Goal: Task Accomplishment & Management: Manage account settings

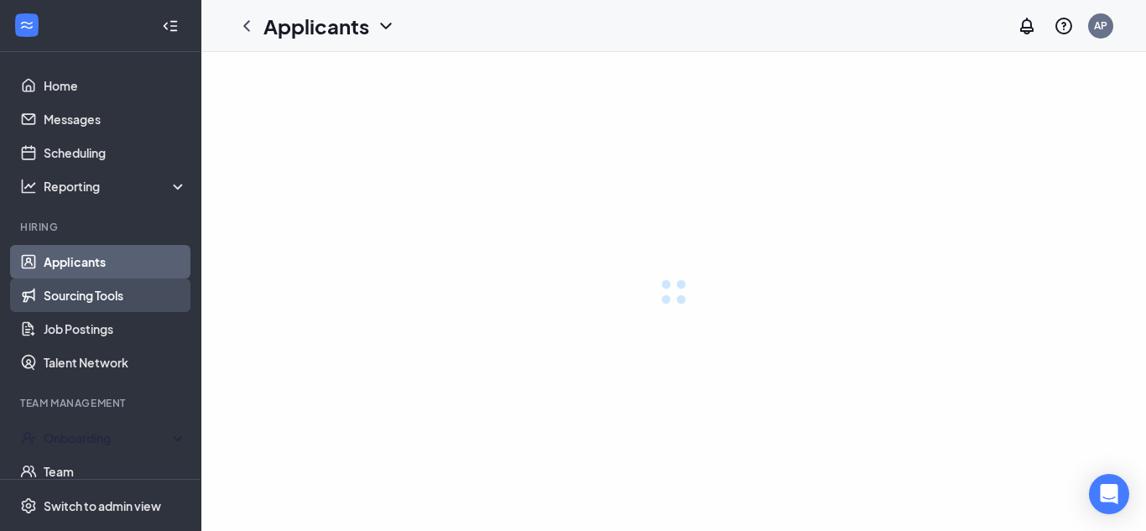
click at [136, 447] on div "Onboarding" at bounding box center [100, 438] width 201 height 34
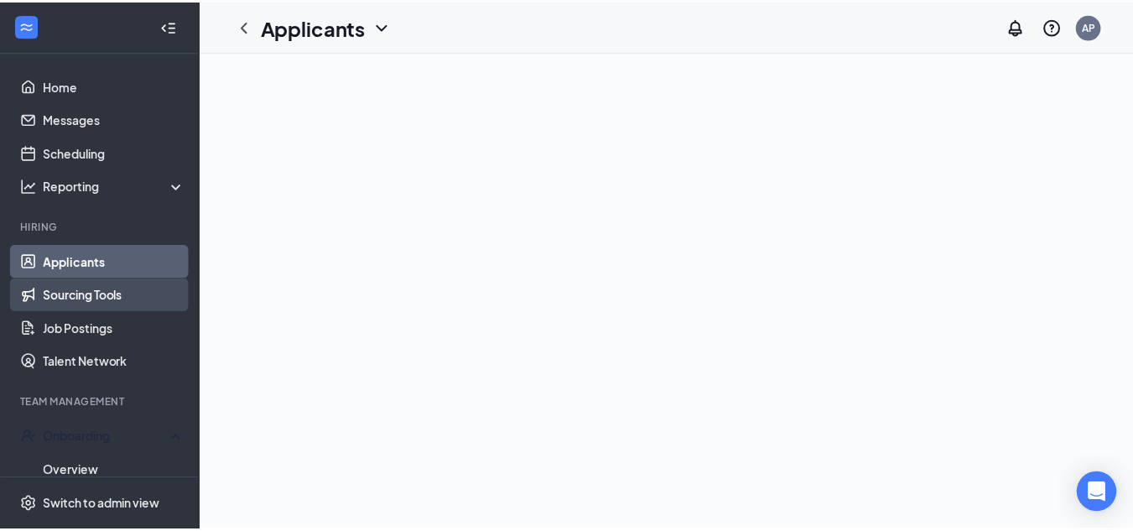
scroll to position [144, 0]
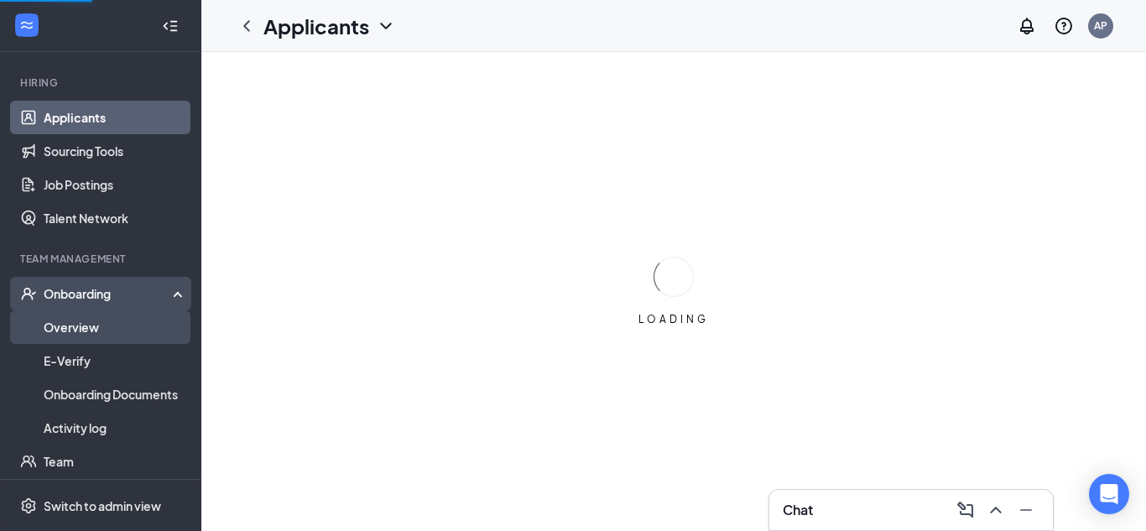
click at [121, 322] on link "Overview" at bounding box center [115, 327] width 143 height 34
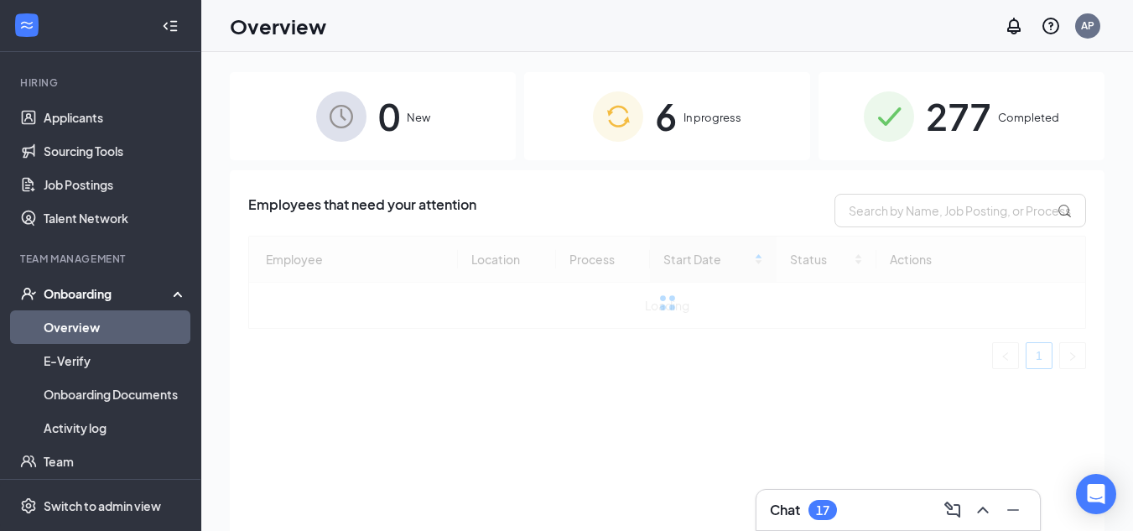
click at [992, 109] on span "277" at bounding box center [958, 116] width 65 height 58
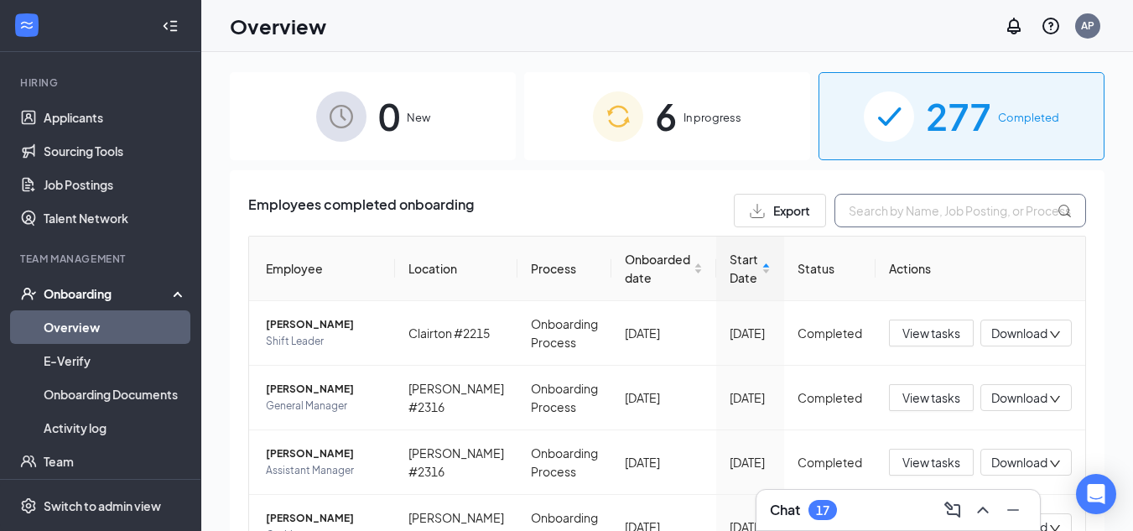
click at [894, 212] on input "text" at bounding box center [961, 211] width 252 height 34
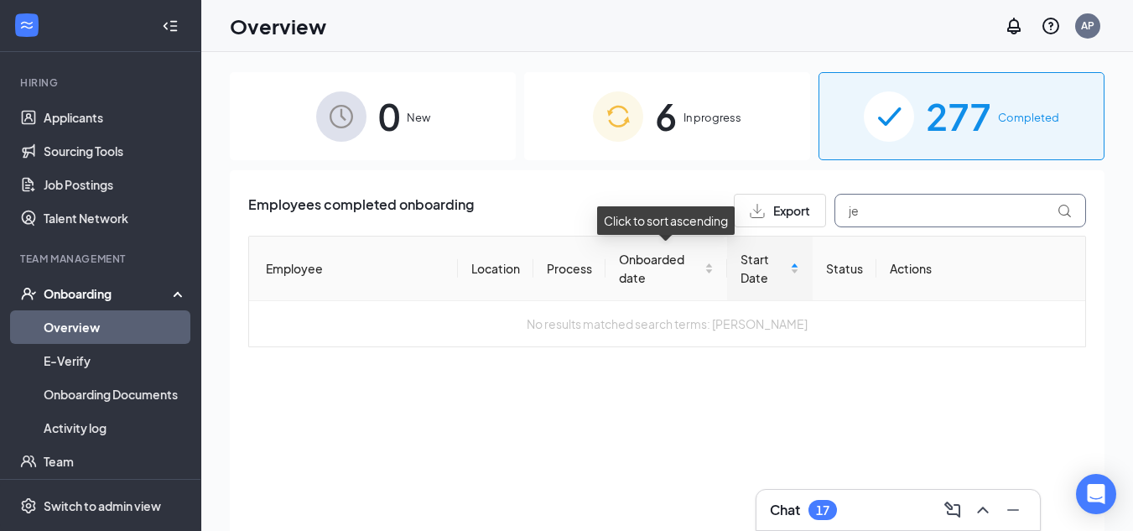
type input "j"
type input "b"
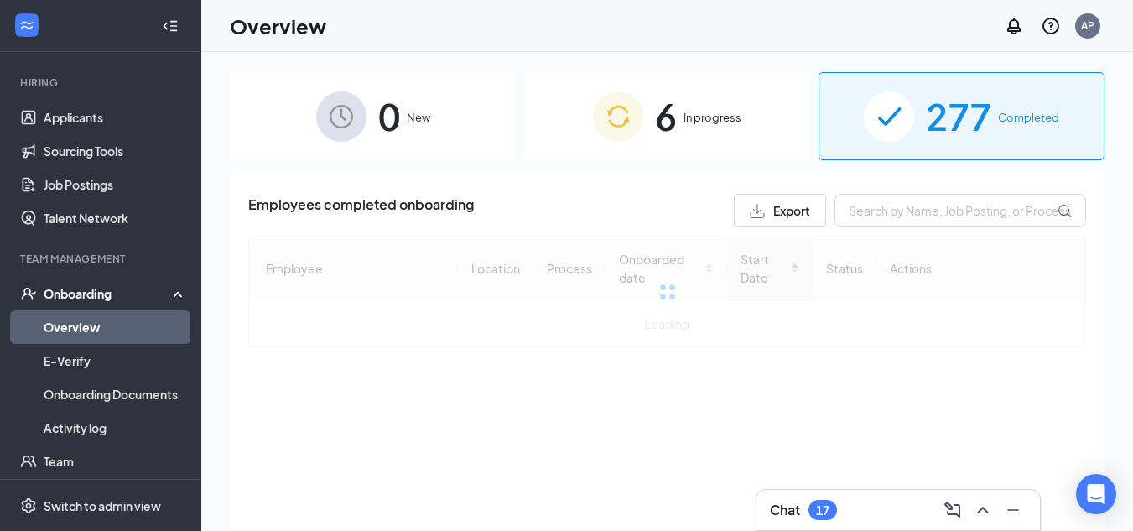
click at [739, 107] on div "6 In progress" at bounding box center [667, 116] width 286 height 88
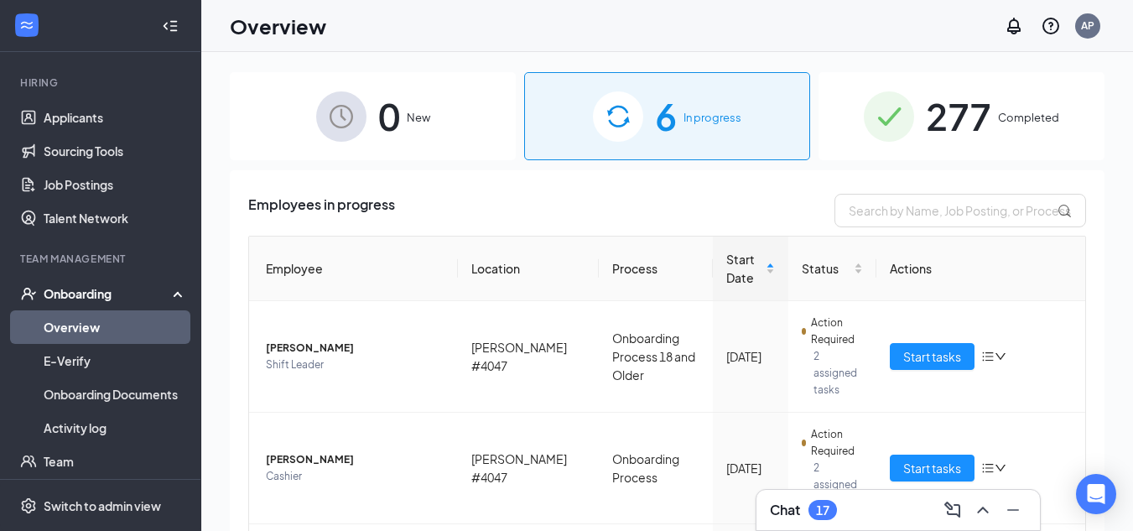
click at [970, 136] on span "277" at bounding box center [958, 116] width 65 height 58
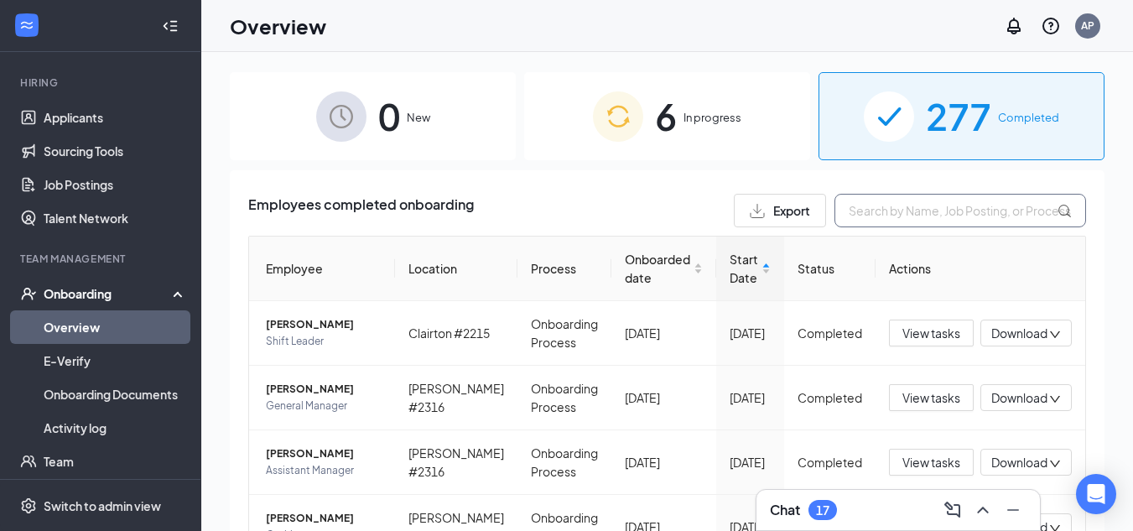
click at [928, 215] on input "text" at bounding box center [961, 211] width 252 height 34
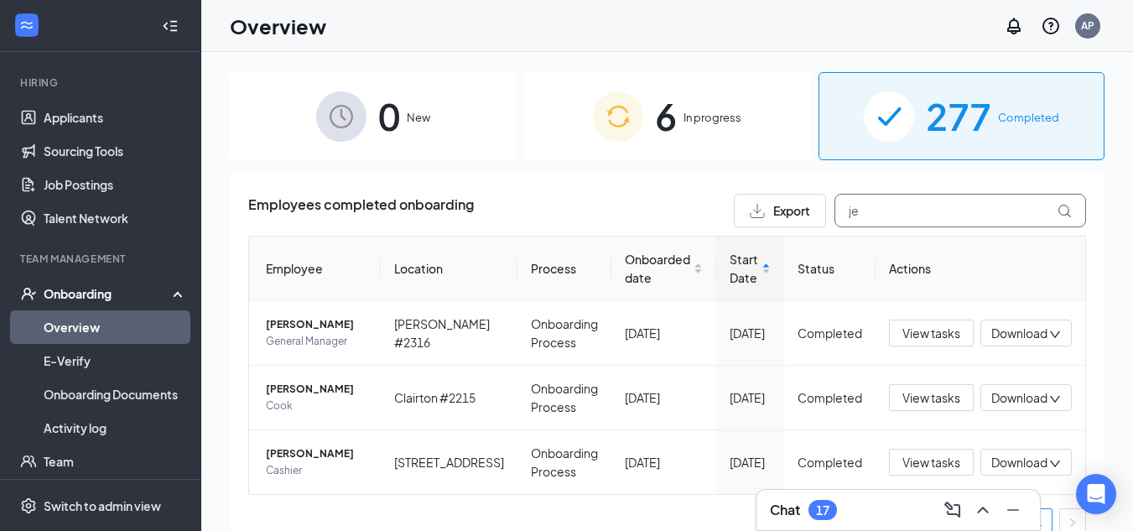
type input "j"
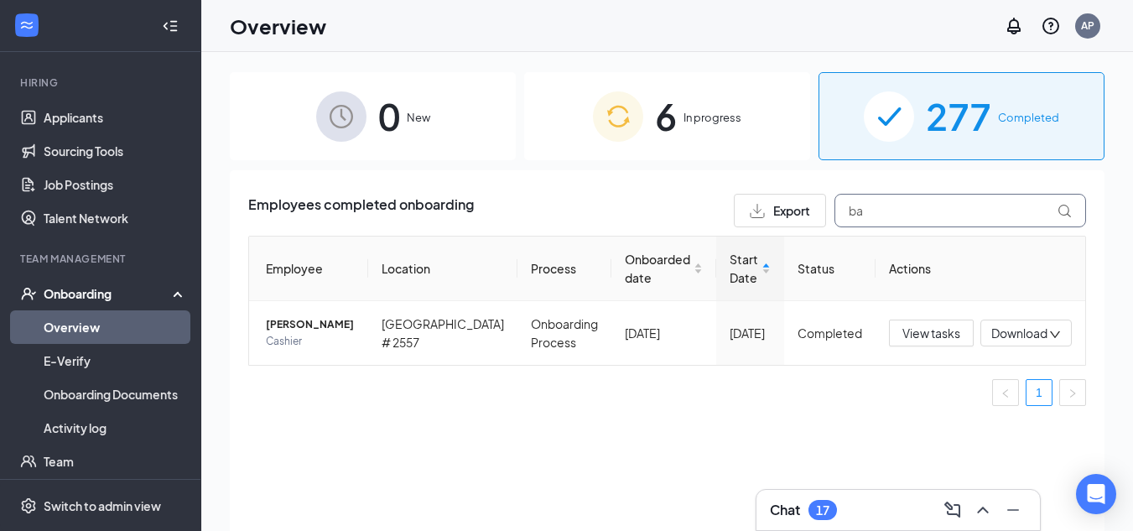
type input "b"
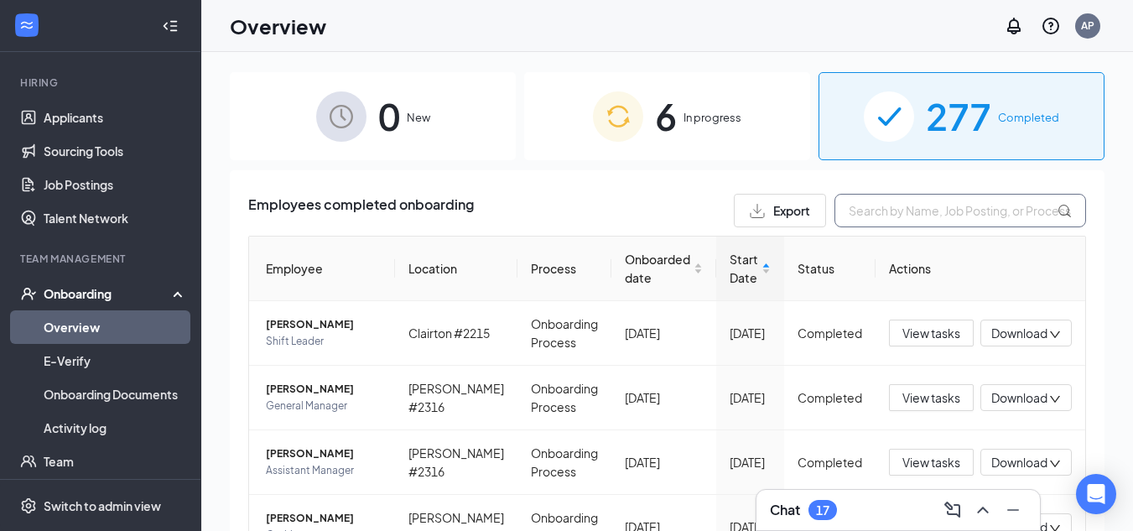
click at [901, 209] on input "text" at bounding box center [961, 211] width 252 height 34
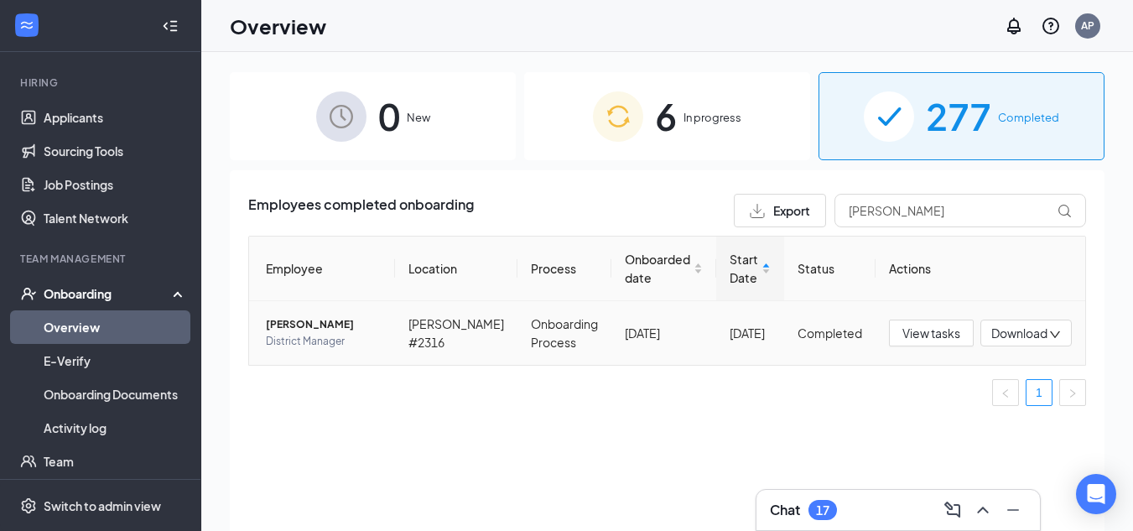
click at [302, 333] on span "[PERSON_NAME]" at bounding box center [324, 324] width 116 height 17
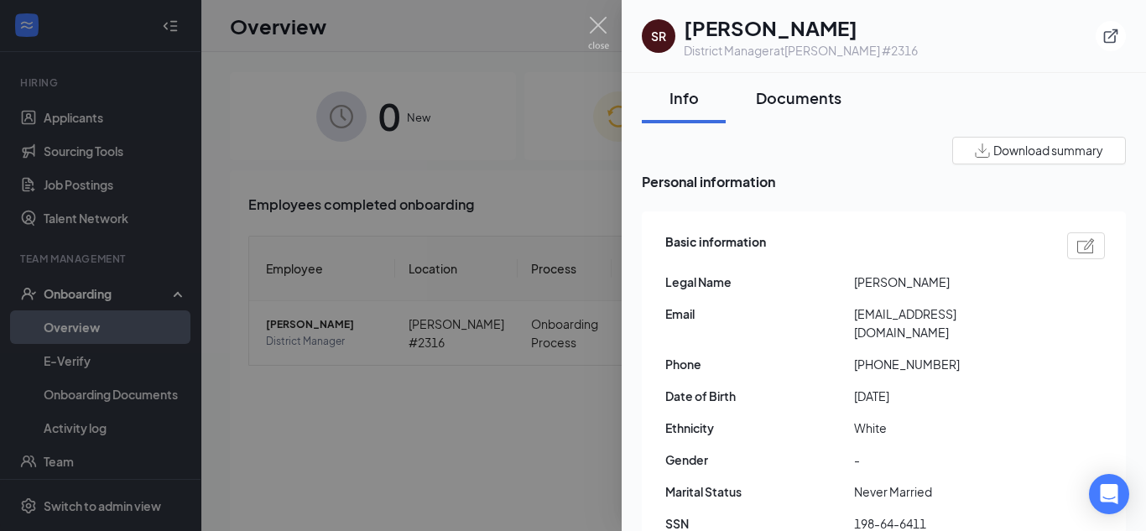
click at [805, 101] on div "Documents" at bounding box center [799, 97] width 86 height 21
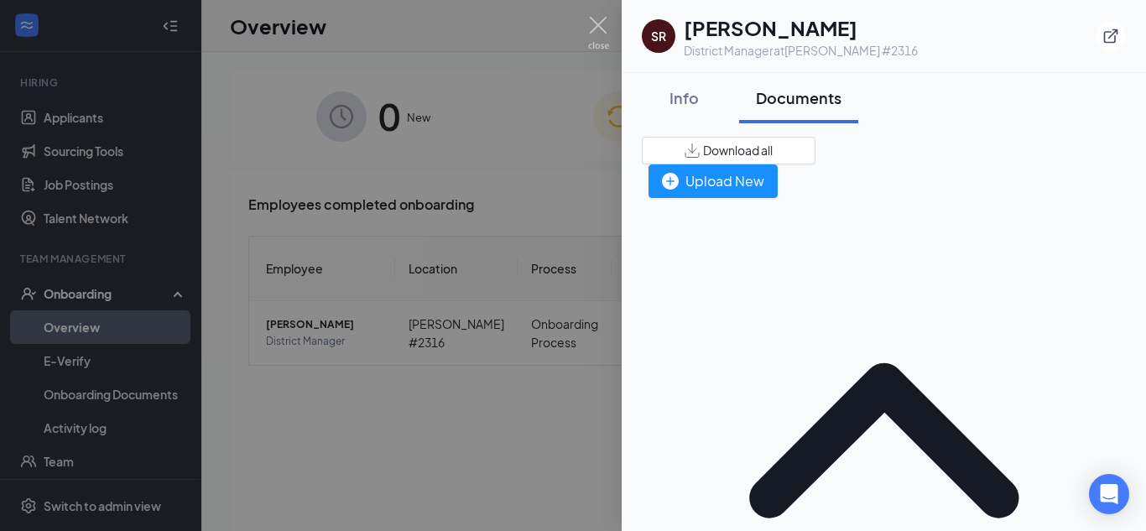
click at [805, 101] on div "Documents" at bounding box center [799, 97] width 86 height 21
click at [773, 153] on span "Download all" at bounding box center [738, 151] width 70 height 18
click at [601, 44] on img at bounding box center [598, 33] width 21 height 33
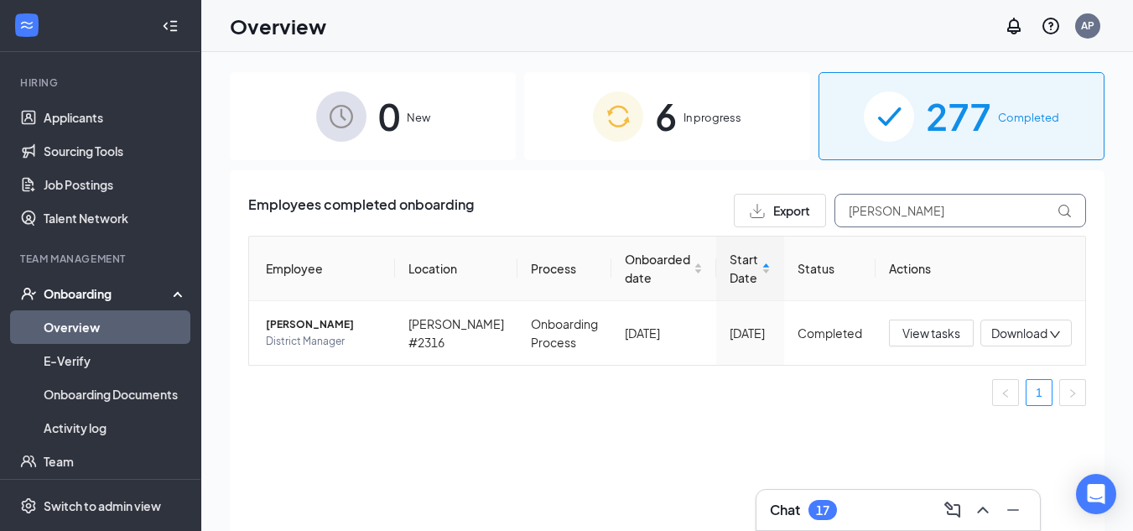
click at [891, 212] on input "[PERSON_NAME]" at bounding box center [961, 211] width 252 height 34
type input "[PERSON_NAME]"
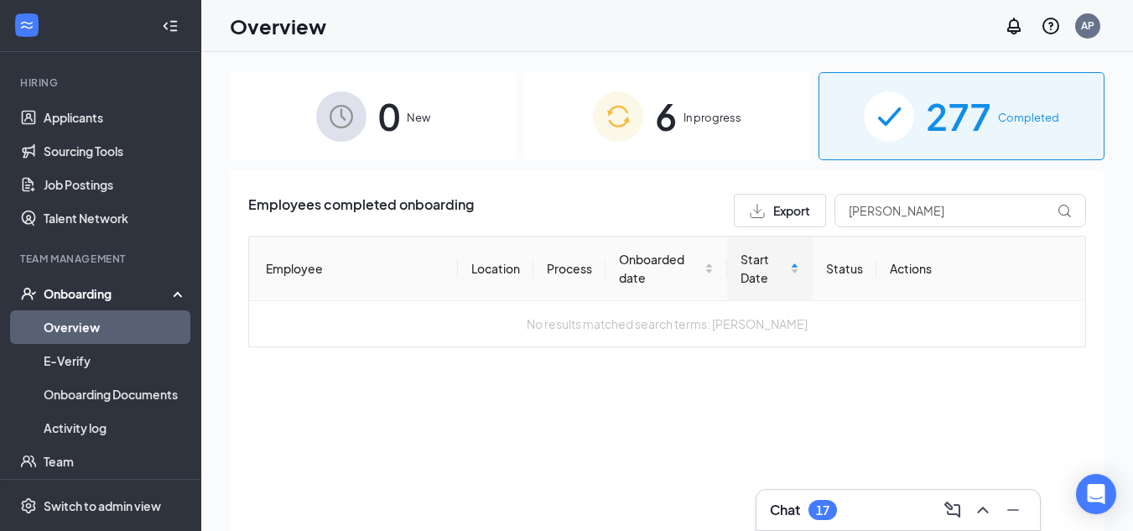
click at [941, 111] on span "277" at bounding box center [958, 116] width 65 height 58
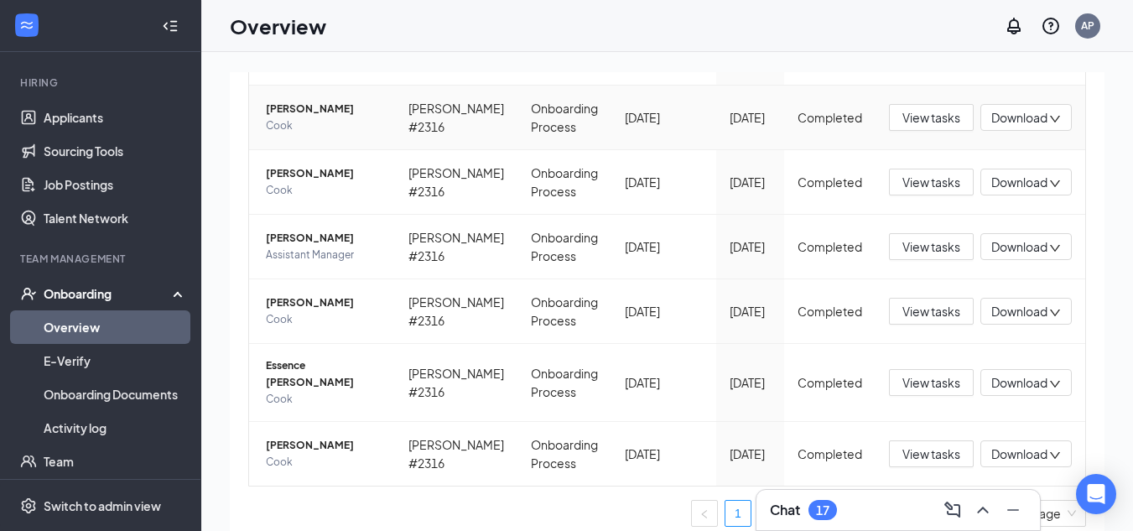
scroll to position [76, 0]
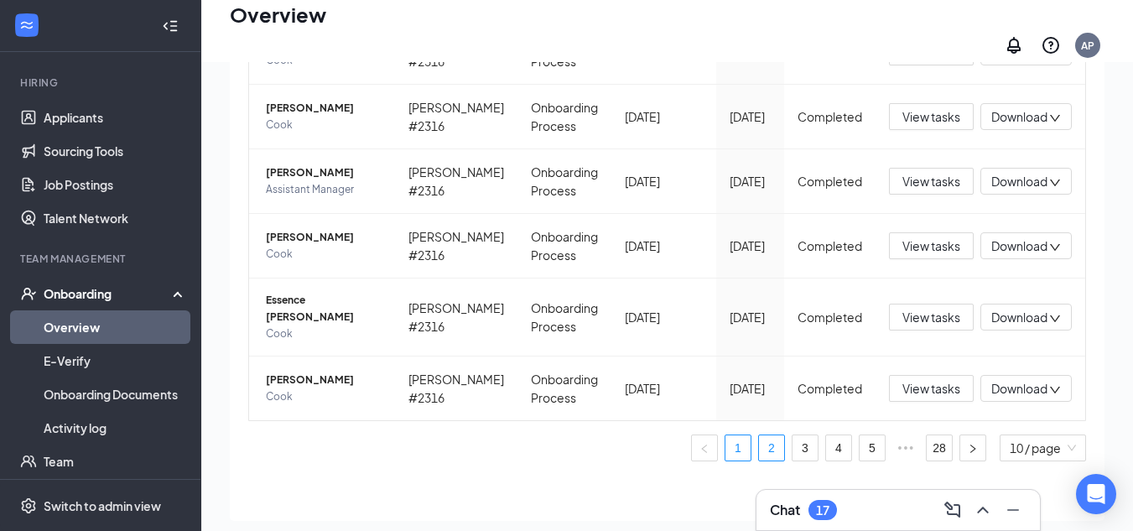
click at [759, 435] on link "2" at bounding box center [771, 447] width 25 height 25
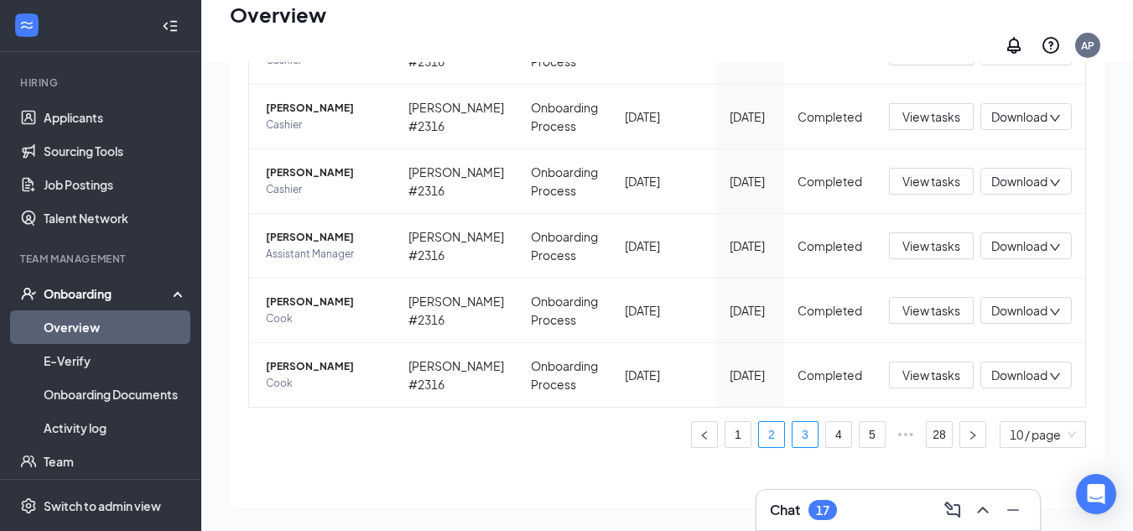
click at [793, 423] on link "3" at bounding box center [805, 434] width 25 height 25
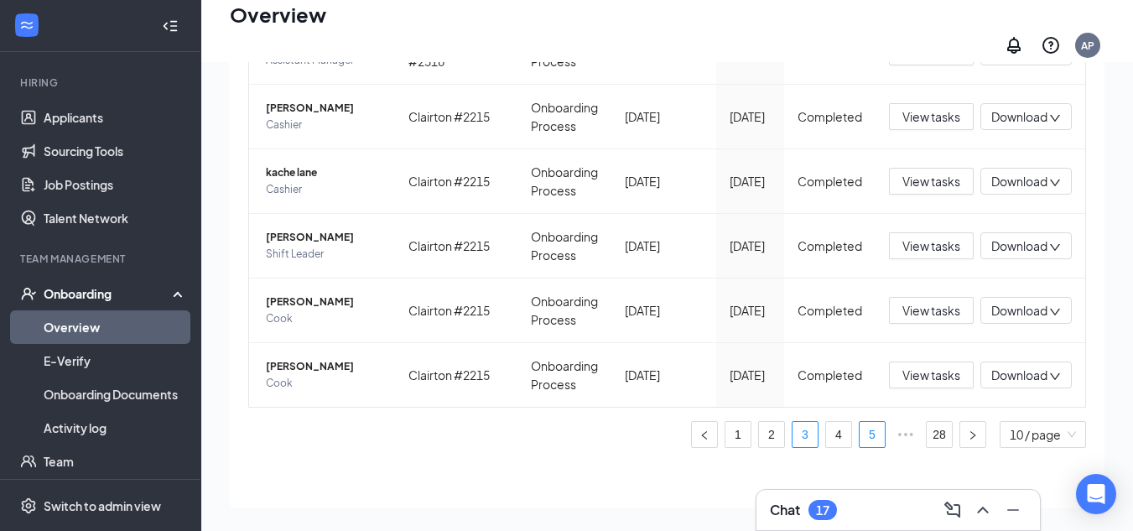
click at [860, 447] on link "5" at bounding box center [872, 434] width 25 height 25
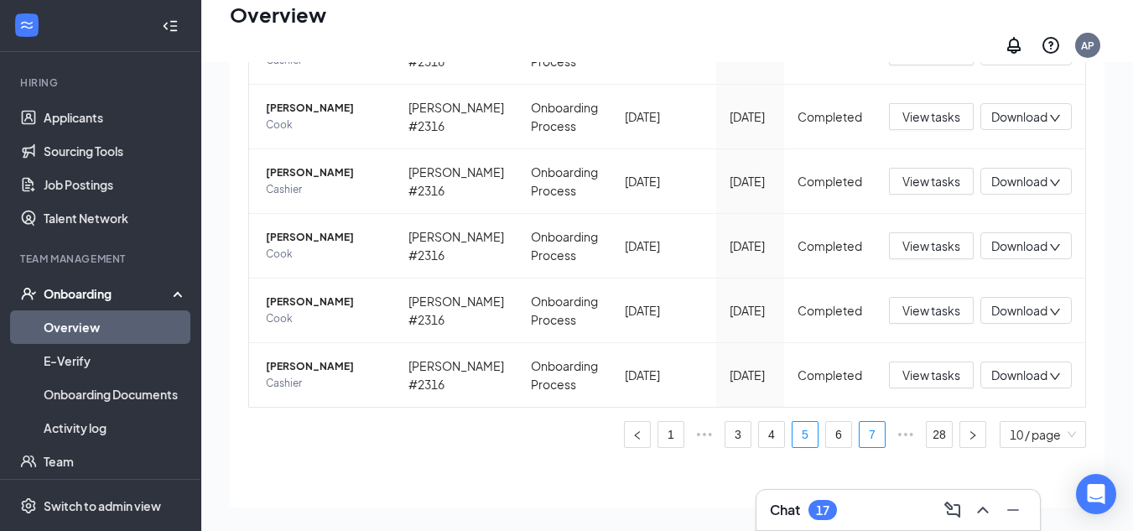
click at [860, 425] on link "7" at bounding box center [872, 434] width 25 height 25
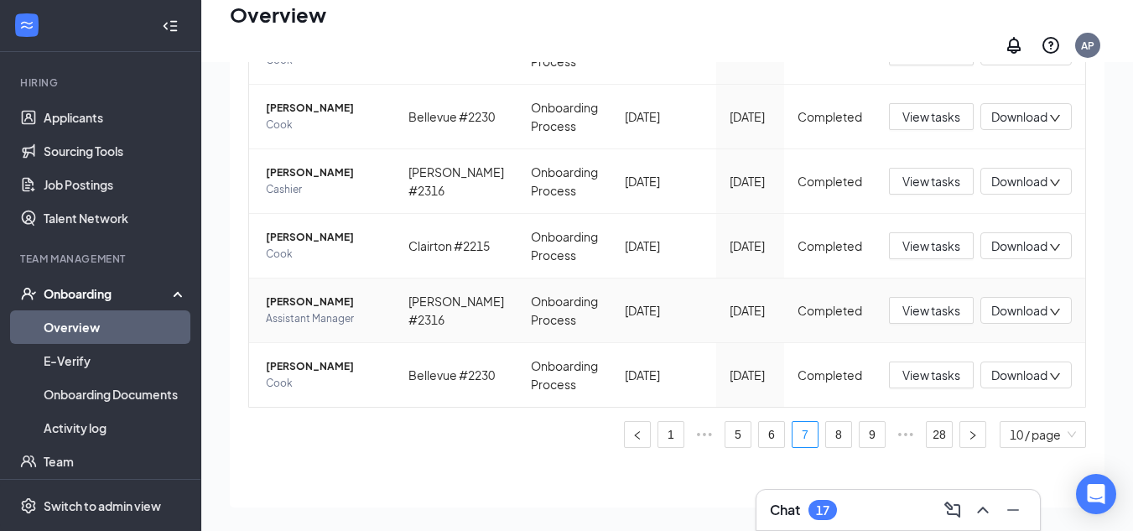
scroll to position [622, 0]
click at [826, 422] on link "8" at bounding box center [838, 434] width 25 height 25
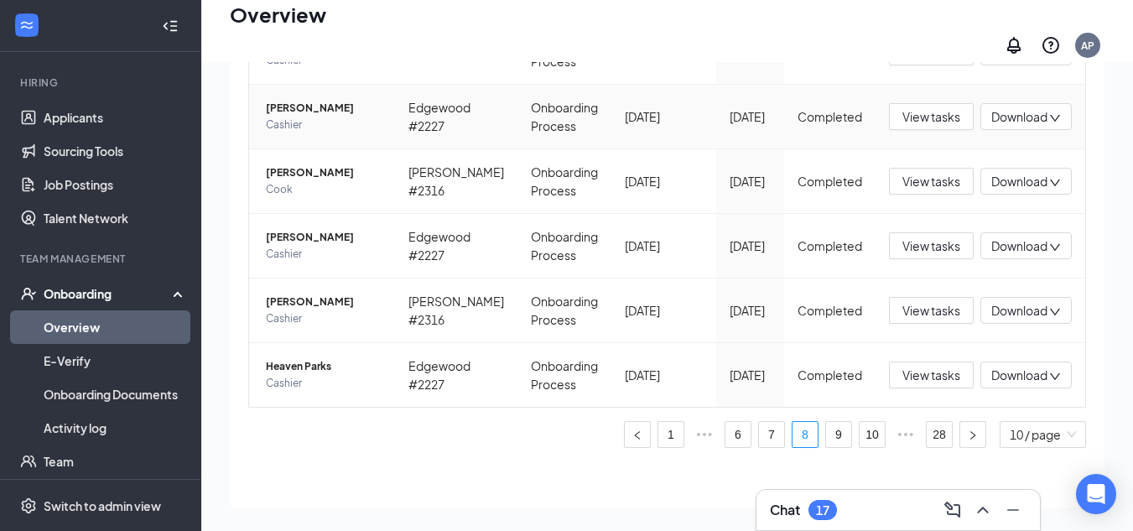
scroll to position [544, 0]
click at [759, 424] on link "7" at bounding box center [771, 434] width 25 height 25
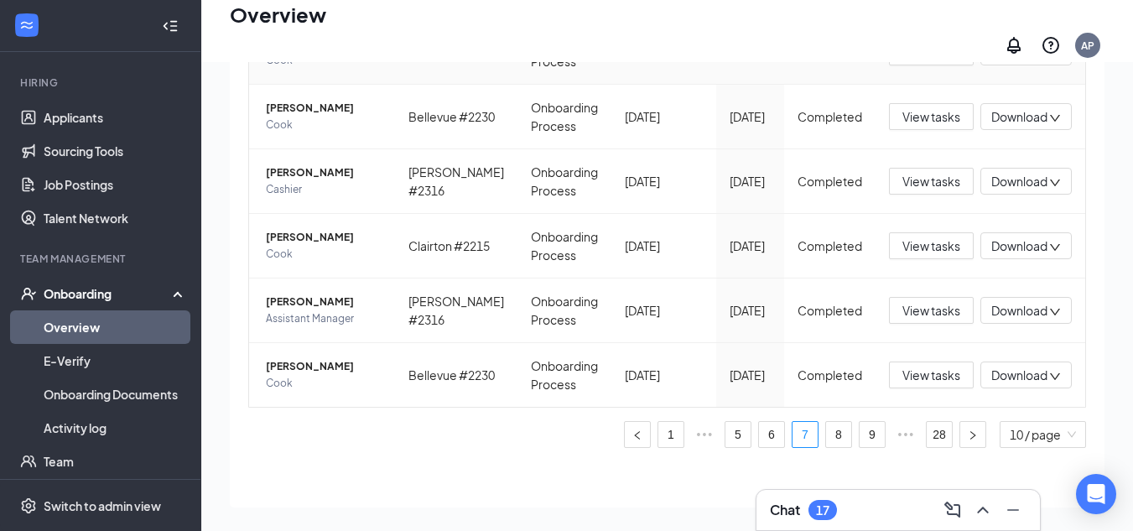
scroll to position [622, 0]
click at [759, 424] on link "6" at bounding box center [771, 434] width 25 height 25
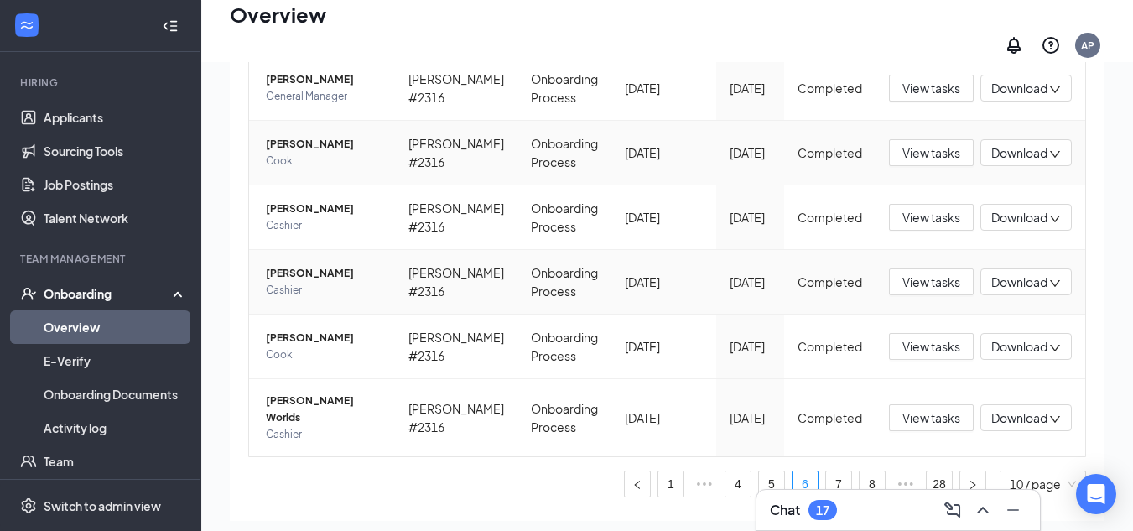
scroll to position [467, 0]
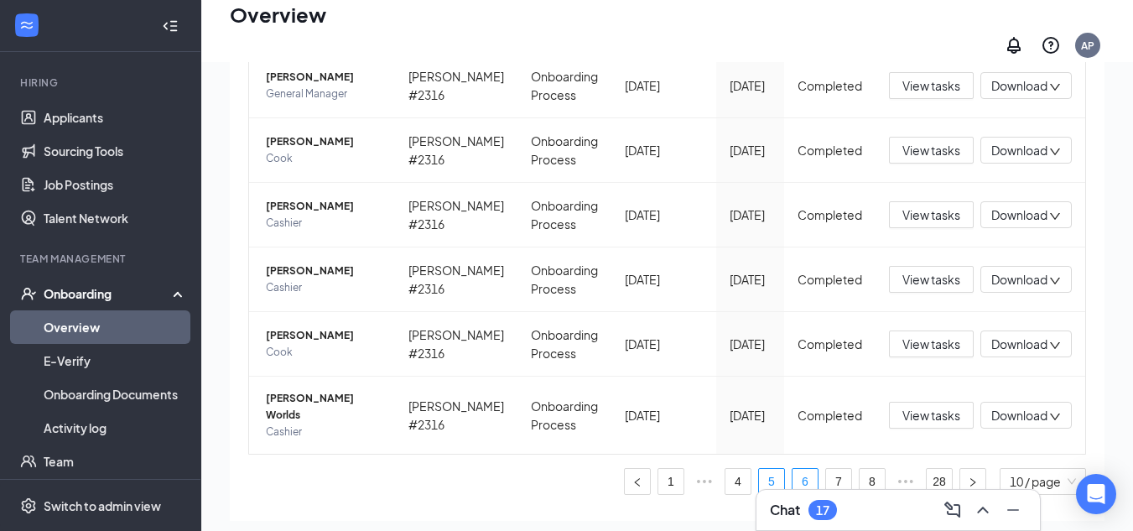
click at [767, 469] on link "5" at bounding box center [771, 481] width 25 height 25
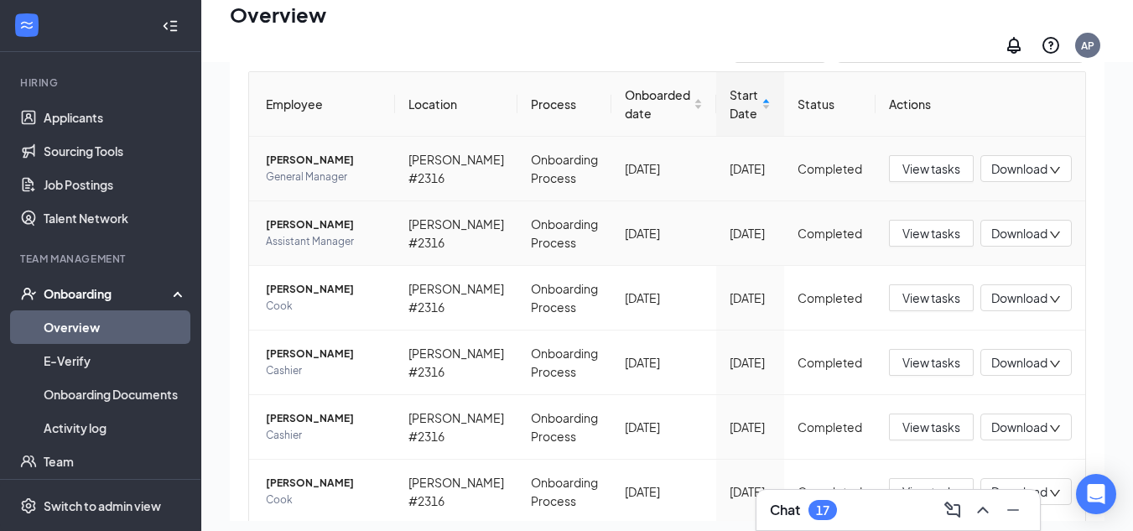
scroll to position [98, 0]
